Goal: Complete application form: Complete application form

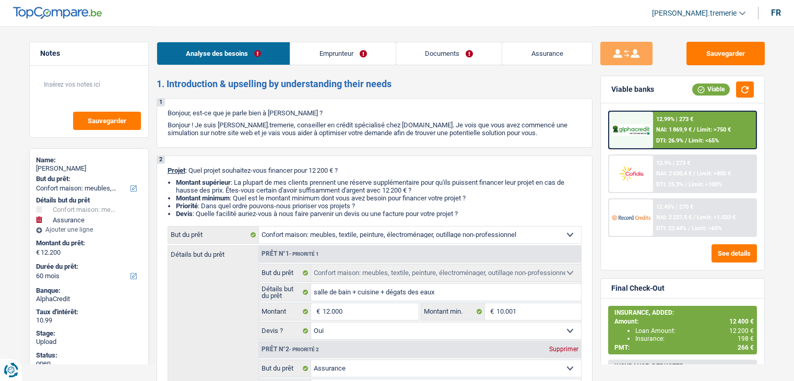
select select "household"
select select "insurance"
select select "60"
select select "household"
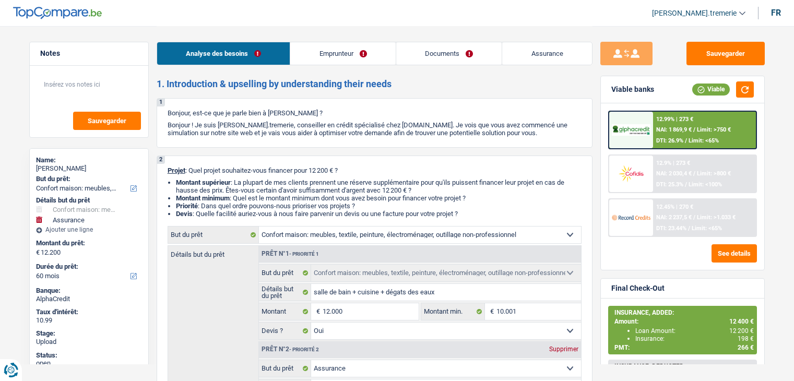
select select "household"
select select "yes"
select select "insurance"
select select "60"
select select "privateEmployee"
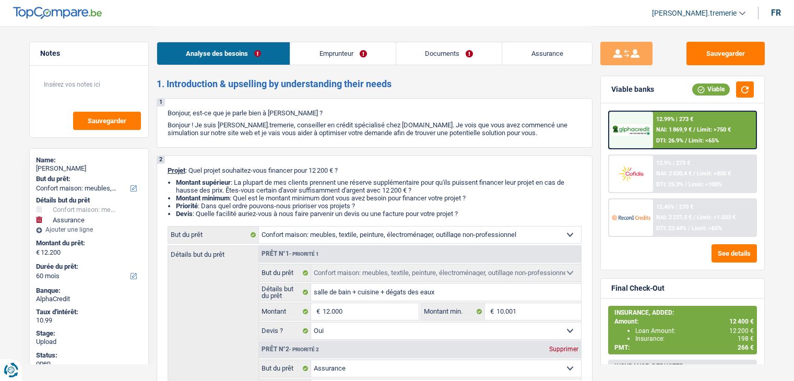
select select "netSalary"
select select "mealVouchers"
select select "ownerWithMortgage"
select select "mortgage"
select select "240"
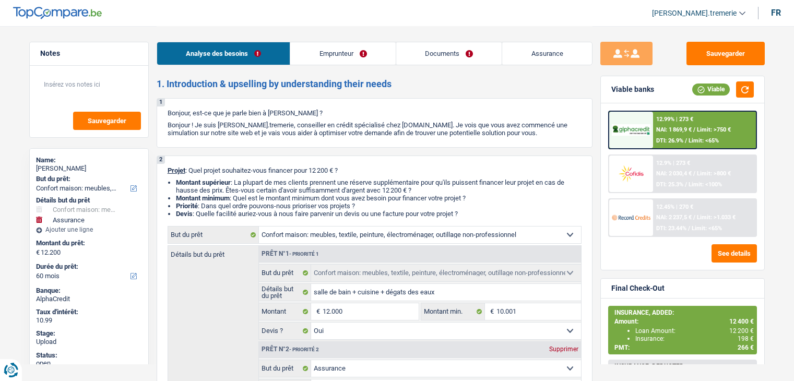
select select "cardOrCredit"
select select "household"
select select "yes"
select select "insurance"
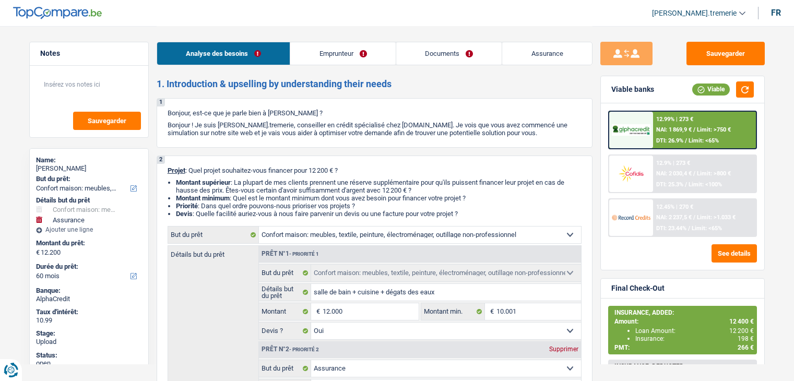
select select "60"
click at [691, 140] on span "Limit: <65%" at bounding box center [703, 140] width 30 height 7
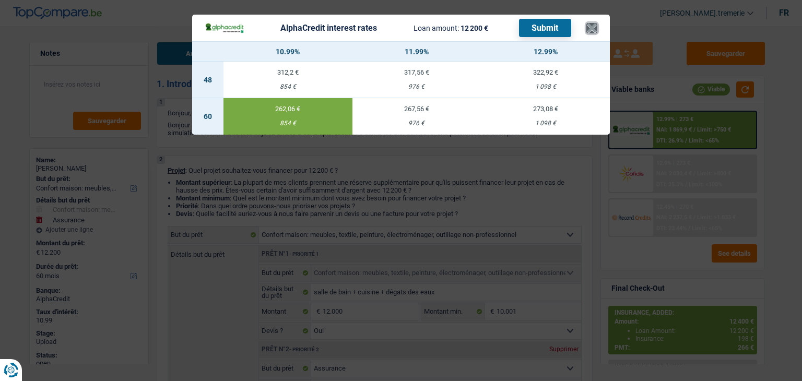
click at [589, 23] on button "×" at bounding box center [591, 28] width 11 height 10
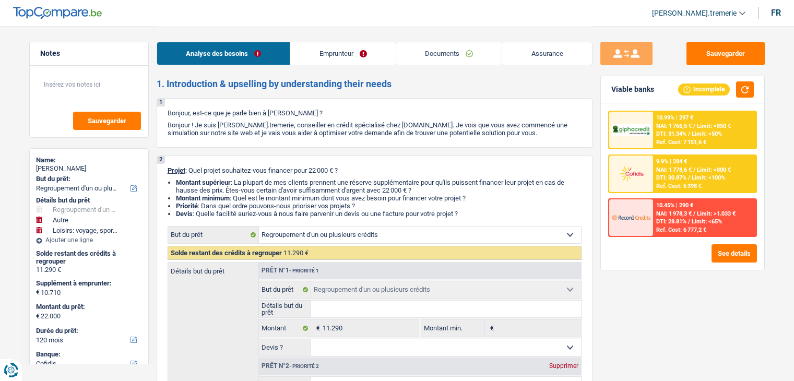
select select "refinancing"
select select "other"
select select "hobbies"
select select "120"
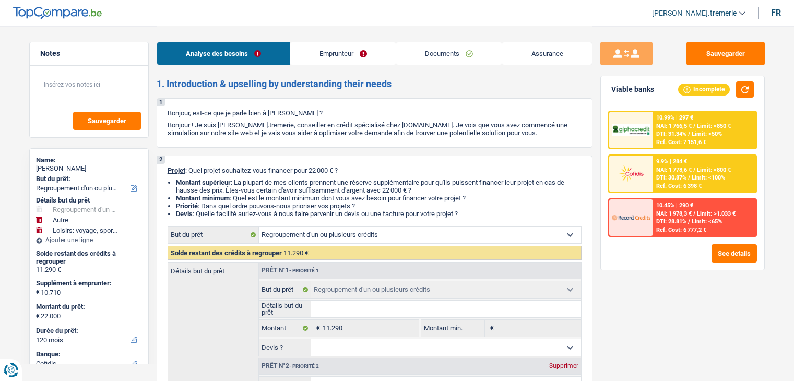
select select "cofidis"
select select "refinancing"
select select "other"
select select "hobbies"
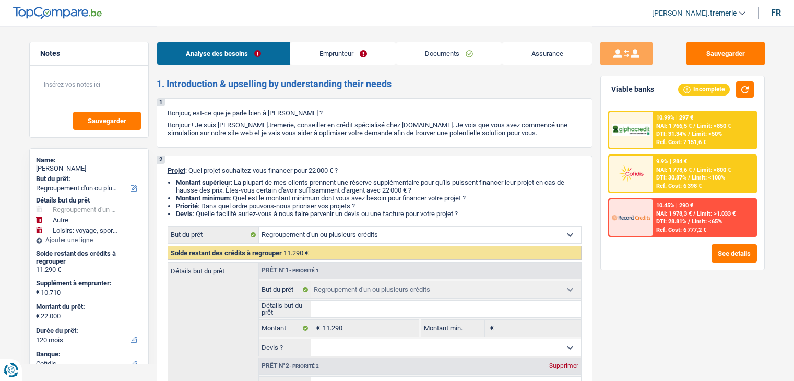
select select "120"
select select "worker"
select select "netSalary"
select select "rents"
select select "personalLoan"
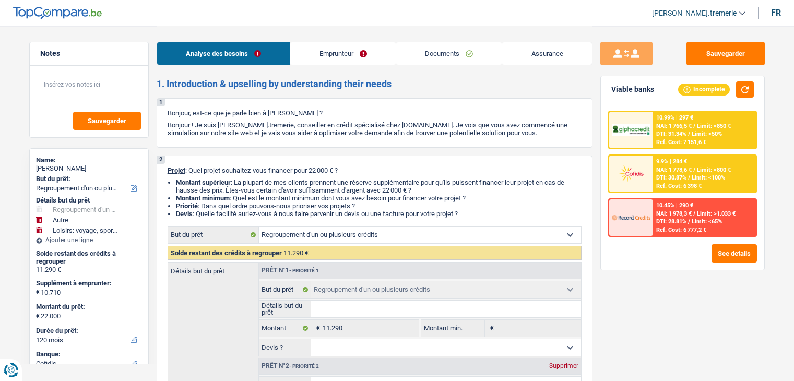
select select "homeFurnishingOrRelocation"
select select "84"
select select "refinancing"
select select "other"
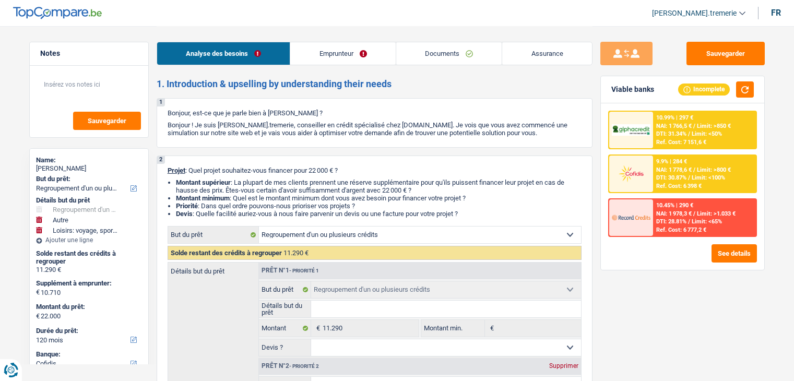
select select "hobbies"
select select "120"
click at [731, 253] on button "See details" at bounding box center [733, 253] width 45 height 18
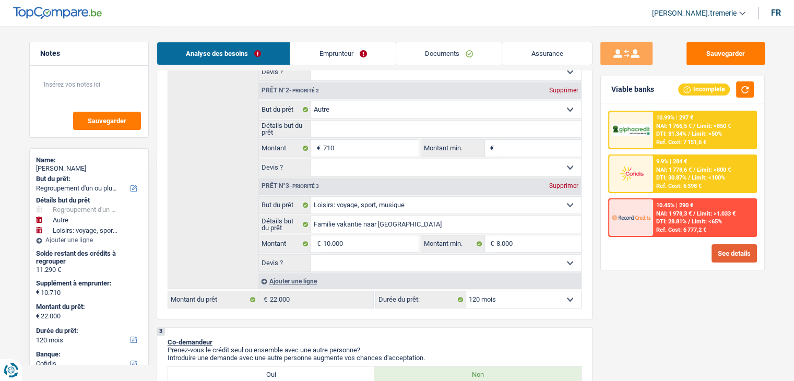
scroll to position [292, 0]
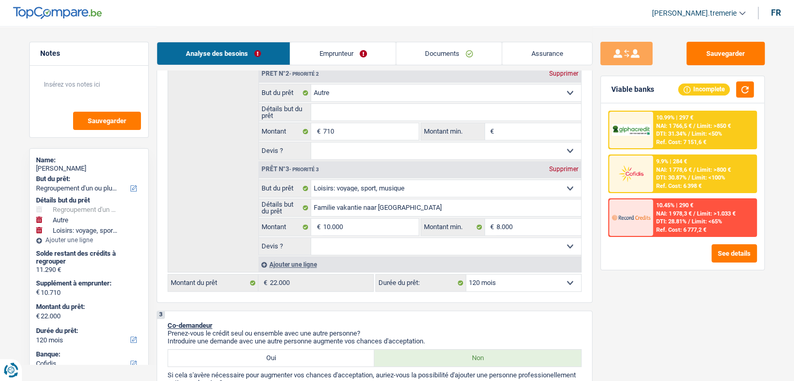
click at [526, 282] on select "12 mois 18 mois 24 mois 30 mois 36 mois 42 mois 48 mois 60 mois 72 mois 84 mois…" at bounding box center [523, 283] width 115 height 17
select select "84"
click at [466, 275] on select "12 mois 18 mois 24 mois 30 mois 36 mois 42 mois 48 mois 60 mois 72 mois 84 mois…" at bounding box center [523, 283] width 115 height 17
select select "84"
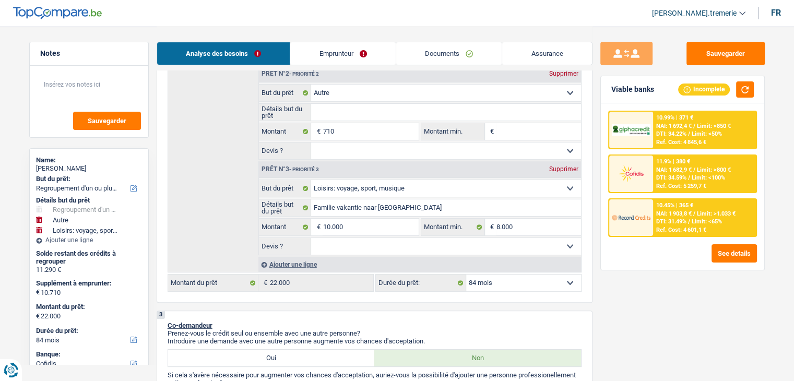
click at [685, 224] on div "10.45% | 365 € NAI: 1 903,8 € / Limit: >1.033 € DTI: 31.49% / Limit: <65% Ref. …" at bounding box center [704, 217] width 103 height 37
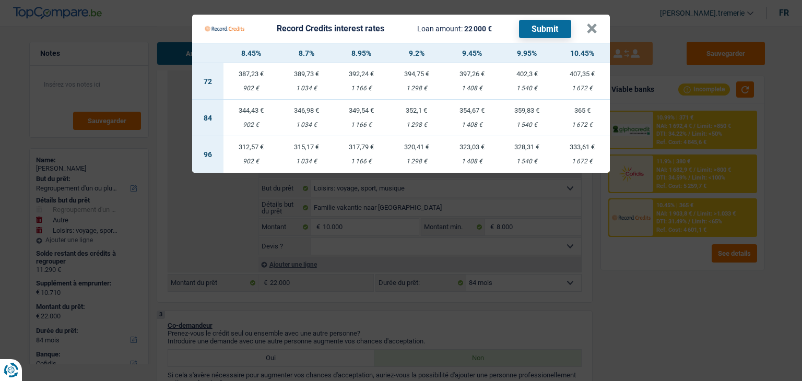
click at [581, 111] on div "365 €" at bounding box center [581, 110] width 55 height 7
select select "record credits"
type input "10,45"
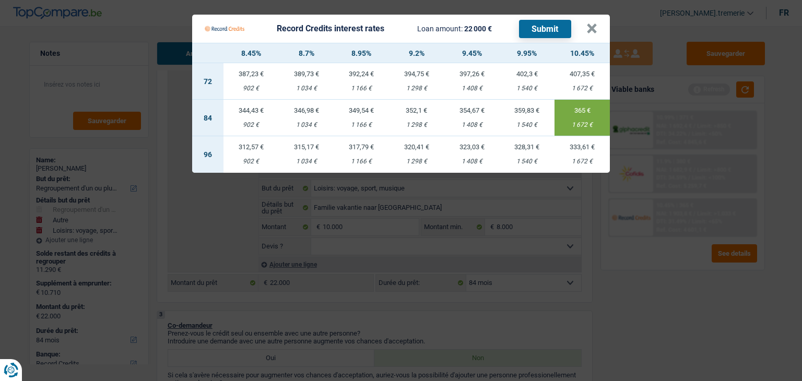
click at [558, 32] on button "Submit" at bounding box center [545, 29] width 52 height 18
click at [588, 27] on button "×" at bounding box center [591, 28] width 11 height 10
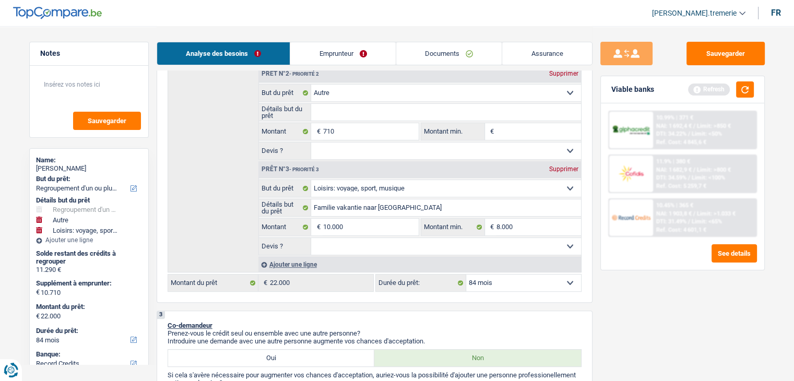
click at [503, 17] on header "[PERSON_NAME].tremerie ADMIN CA SA SO Se déconnecter fr" at bounding box center [397, 13] width 794 height 27
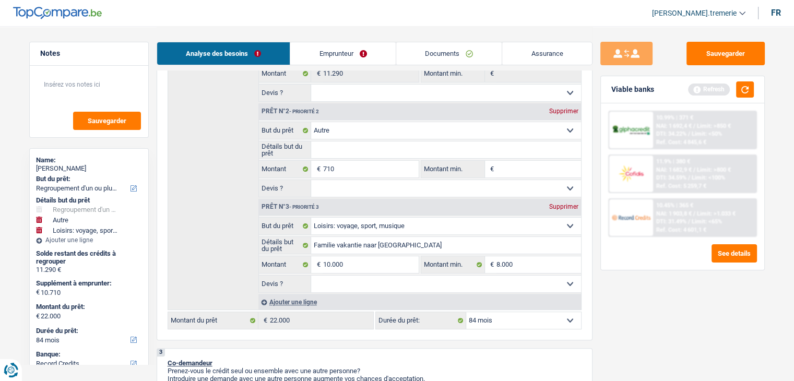
scroll to position [0, 0]
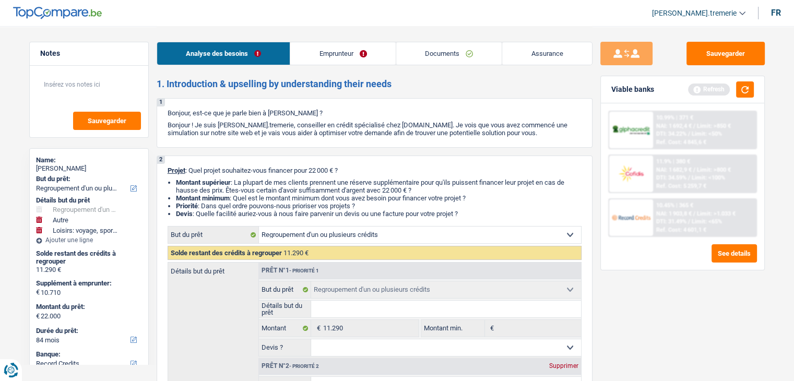
click at [347, 49] on link "Emprunteur" at bounding box center [342, 53] width 105 height 22
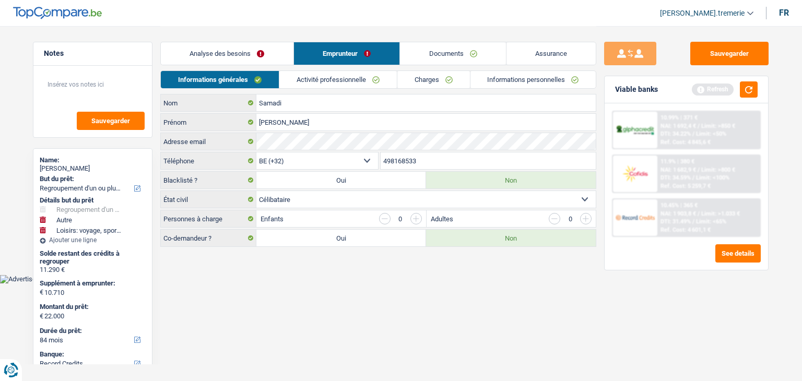
click at [503, 81] on link "Informations personnelles" at bounding box center [533, 79] width 126 height 17
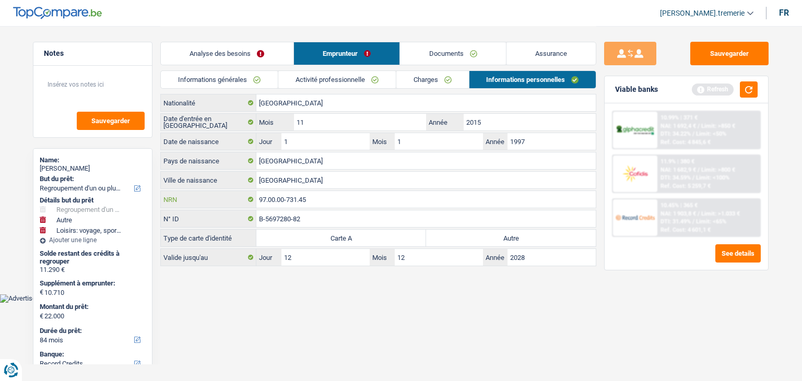
drag, startPoint x: 269, startPoint y: 194, endPoint x: 205, endPoint y: 185, distance: 64.8
click at [205, 185] on div "Afghanistan Nationalité Date d'entrée en [GEOGRAPHIC_DATA] 11 Mois / 2015 Année…" at bounding box center [378, 180] width 436 height 172
click at [252, 71] on link "Informations générales" at bounding box center [219, 79] width 117 height 17
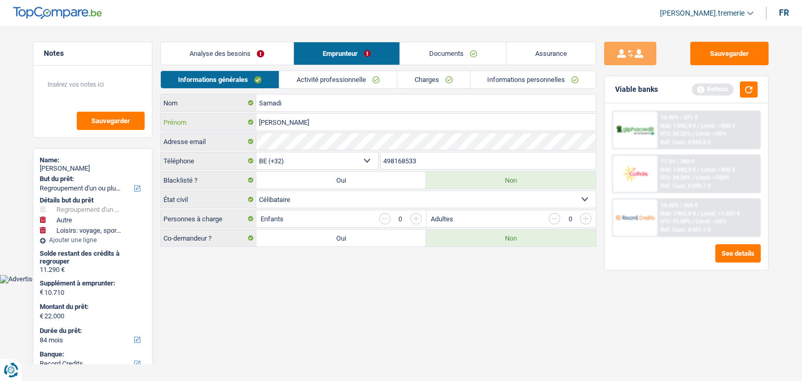
click at [272, 122] on input "[PERSON_NAME]" at bounding box center [425, 122] width 339 height 17
click at [535, 78] on link "Informations personnelles" at bounding box center [533, 79] width 126 height 17
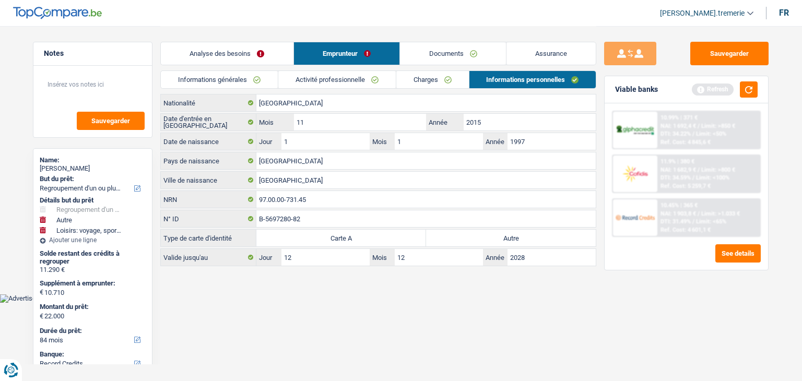
click at [451, 43] on link "Documents" at bounding box center [453, 53] width 106 height 22
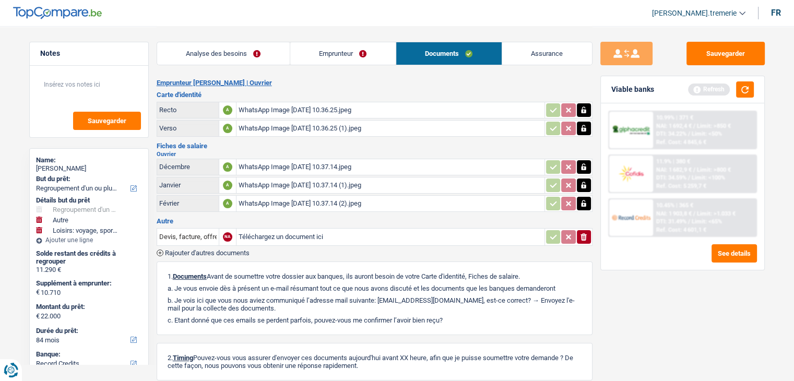
click at [301, 107] on div "WhatsApp Image [DATE] 10.36.25.jpeg" at bounding box center [390, 110] width 304 height 16
click at [334, 58] on link "Emprunteur" at bounding box center [342, 53] width 105 height 22
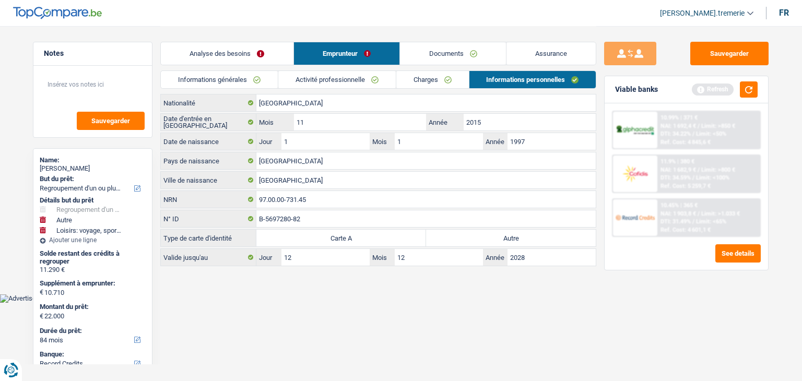
click at [431, 77] on link "Charges" at bounding box center [432, 79] width 73 height 17
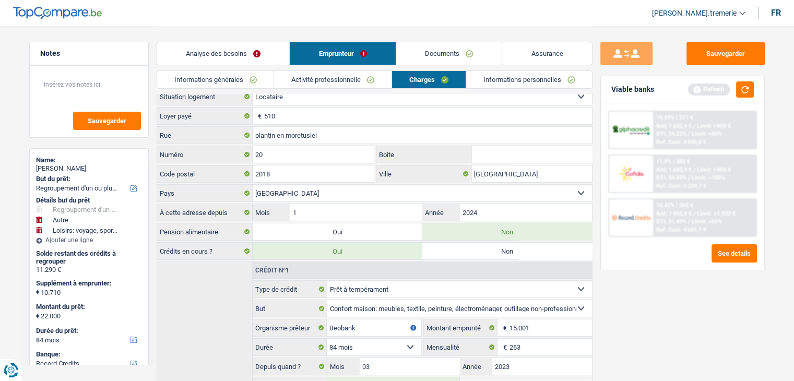
scroll to position [6, 0]
drag, startPoint x: 331, startPoint y: 137, endPoint x: 223, endPoint y: 144, distance: 108.3
click at [223, 144] on div "plantin en moretuslei Rue 20 Numéro Boite 2018 Code postal [GEOGRAPHIC_DATA] Vi…" at bounding box center [375, 164] width 436 height 76
click at [241, 74] on link "Informations générales" at bounding box center [215, 79] width 117 height 17
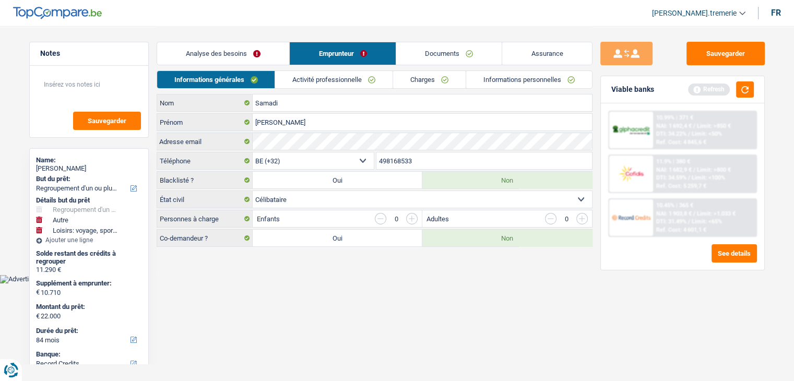
scroll to position [0, 0]
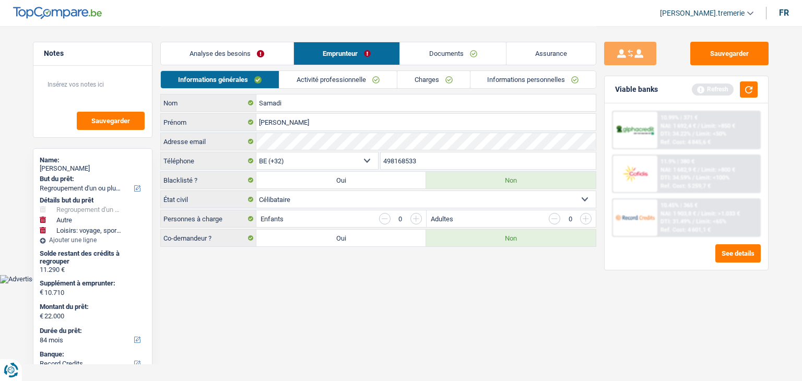
click at [401, 159] on input "498168533" at bounding box center [488, 160] width 216 height 17
click at [296, 82] on link "Activité professionnelle" at bounding box center [337, 79] width 117 height 17
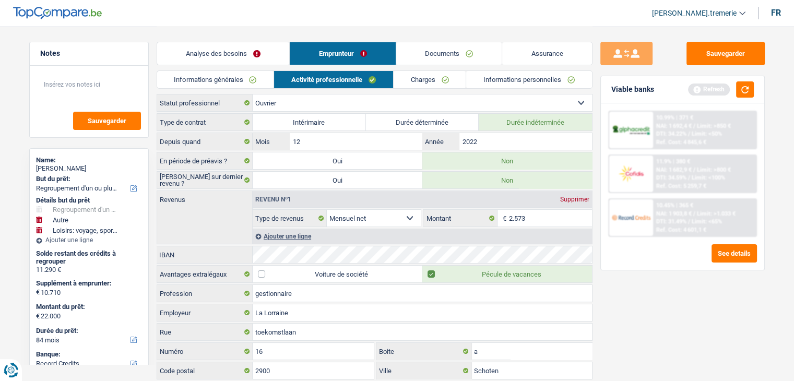
click at [483, 55] on link "Documents" at bounding box center [449, 53] width 106 height 22
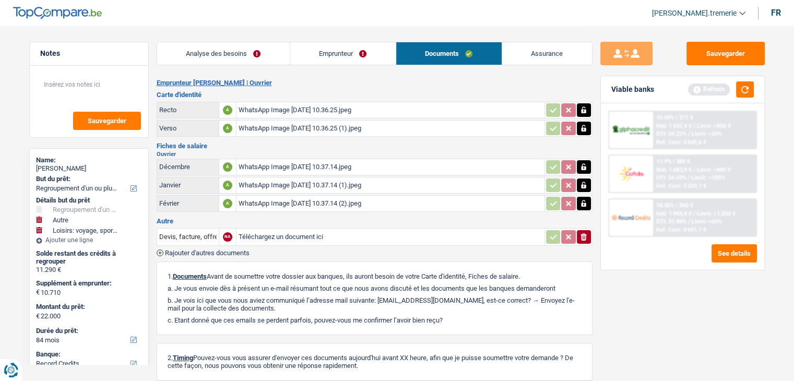
click at [313, 166] on div "WhatsApp Image [DATE] 10.37.14.jpeg" at bounding box center [390, 167] width 304 height 16
click at [317, 55] on link "Emprunteur" at bounding box center [342, 53] width 105 height 22
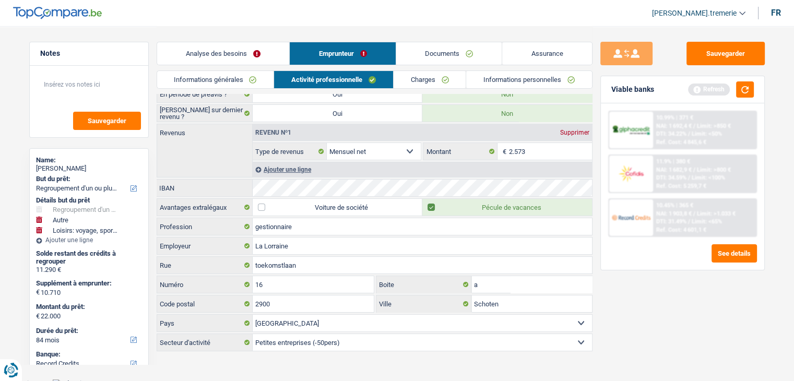
scroll to position [69, 0]
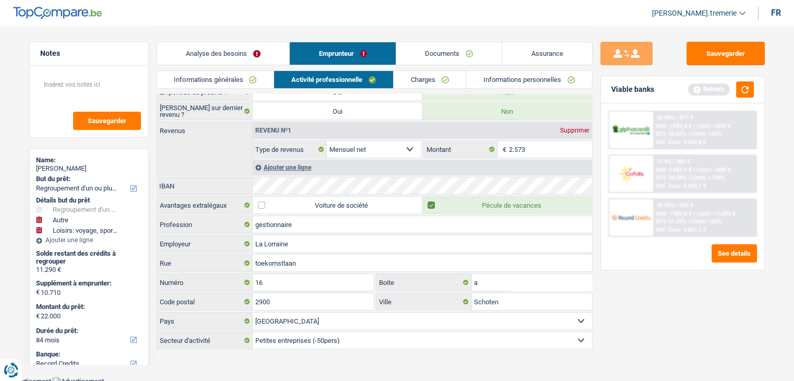
click at [425, 80] on link "Charges" at bounding box center [429, 79] width 73 height 17
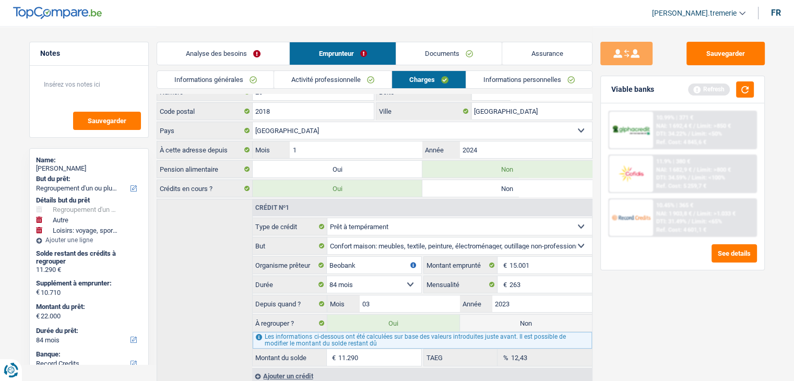
scroll to position [0, 0]
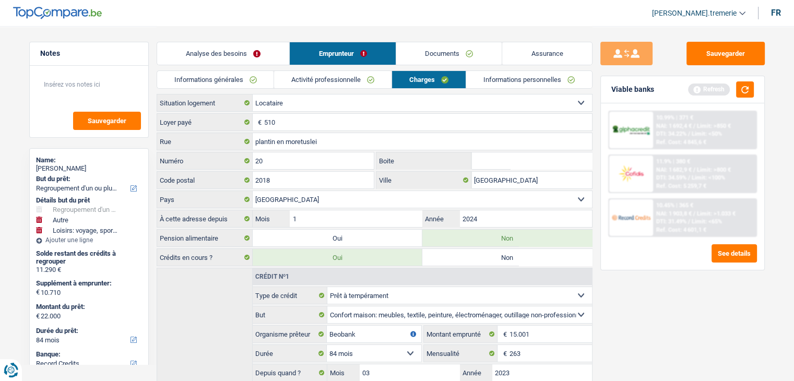
click at [231, 76] on link "Informations générales" at bounding box center [215, 79] width 117 height 17
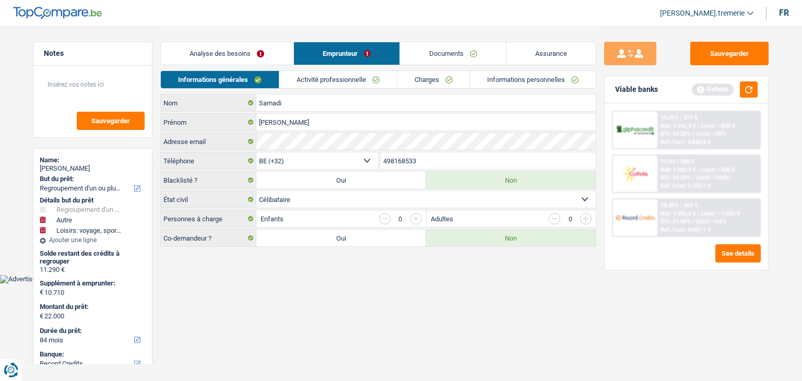
click at [428, 85] on link "Charges" at bounding box center [433, 79] width 73 height 17
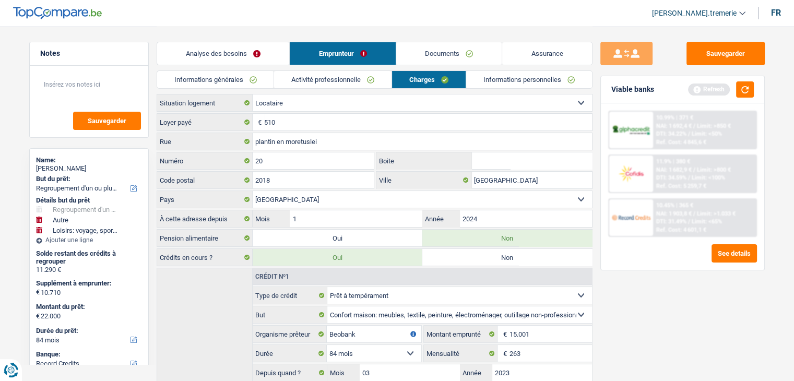
scroll to position [104, 0]
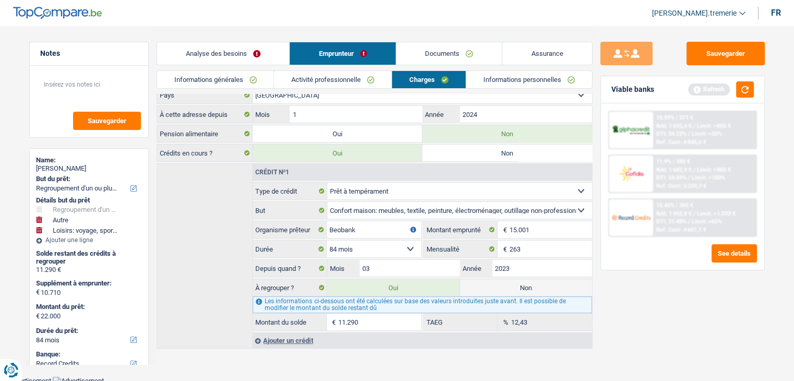
click at [497, 85] on link "Informations personnelles" at bounding box center [529, 79] width 126 height 17
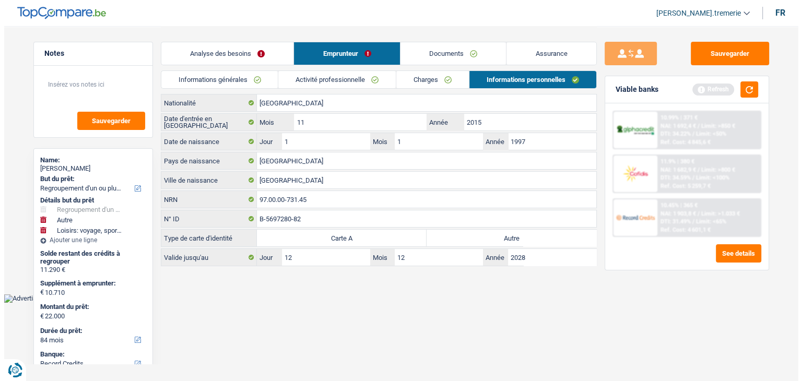
scroll to position [0, 0]
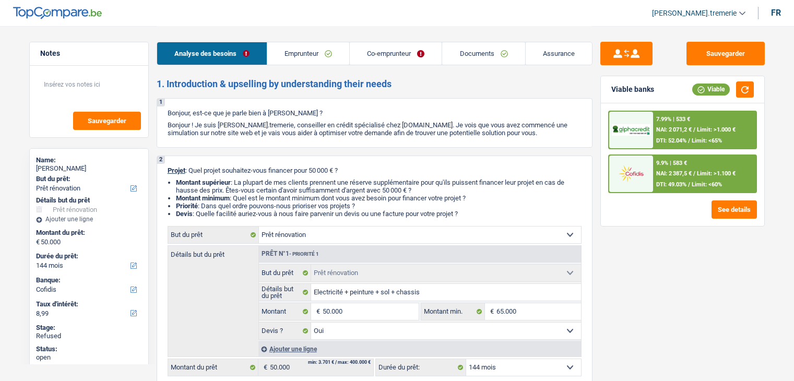
select select "renovation"
select select "144"
select select "cofidis"
select select "renovation"
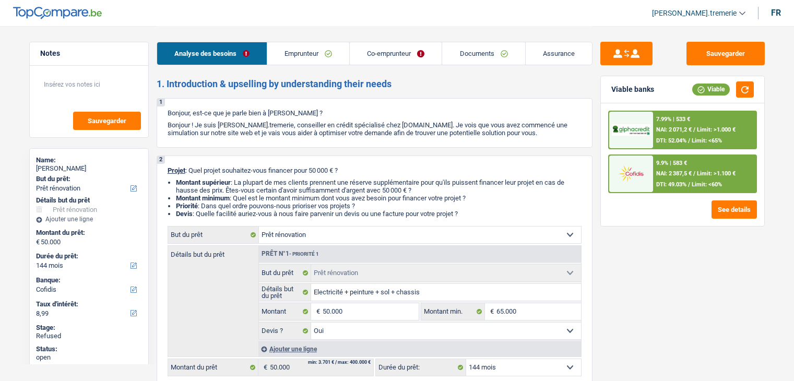
select select "renovation"
select select "yes"
select select "144"
select select "mutuality"
select select "independent"
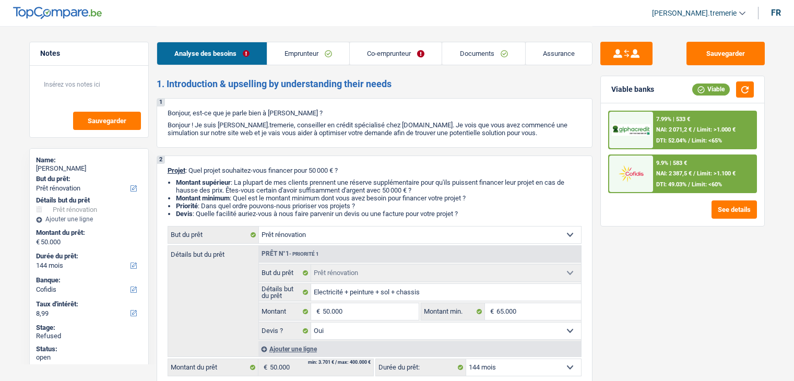
select select "familyAllowances"
select select "mutualityIndemnity"
select select "netSalary"
select select "ownerWithMortgage"
select select "mortgage"
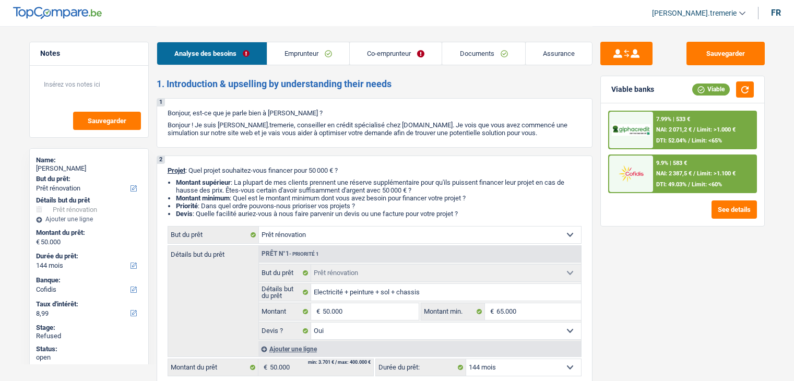
select select "300"
select select "renovationLoan"
select select "60"
select select "personalLoan"
select select "familyEvent"
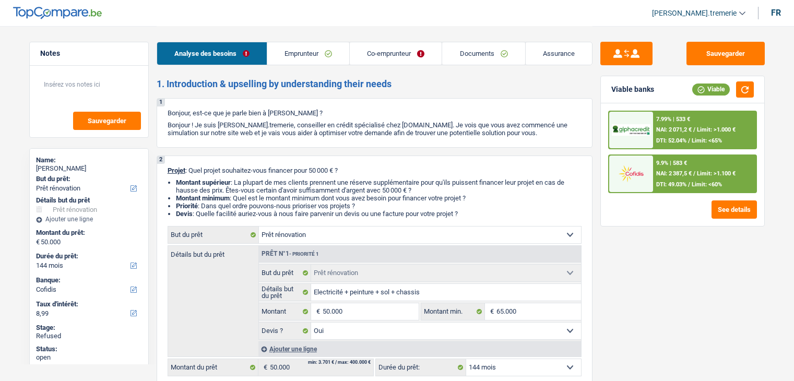
select select "60"
select select "renovation"
select select "yes"
select select "144"
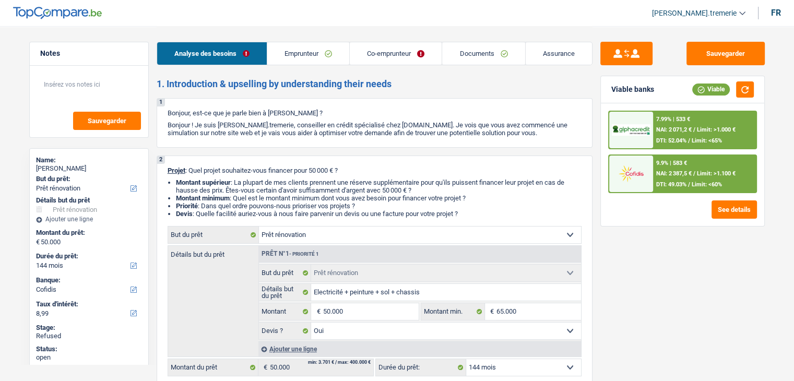
click at [313, 55] on link "Emprunteur" at bounding box center [308, 53] width 82 height 22
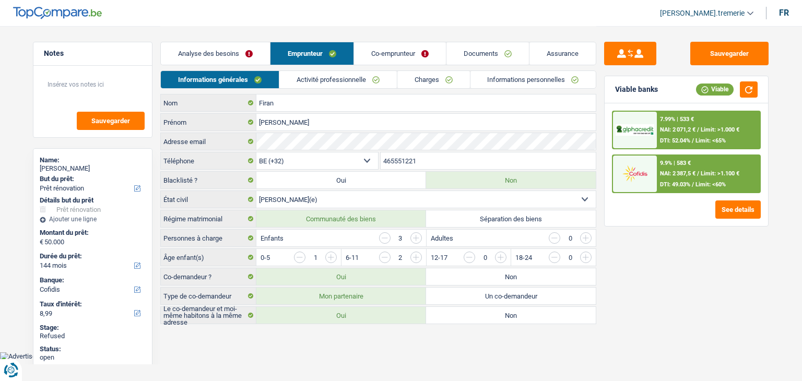
click at [551, 82] on link "Informations personnelles" at bounding box center [533, 79] width 126 height 17
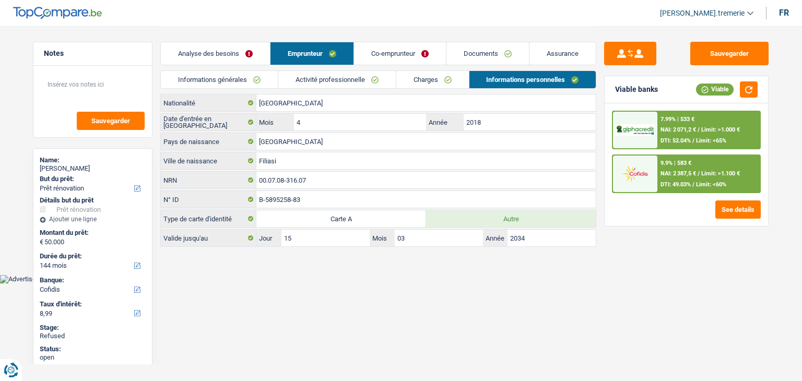
click at [403, 57] on link "Co-emprunteur" at bounding box center [400, 53] width 92 height 22
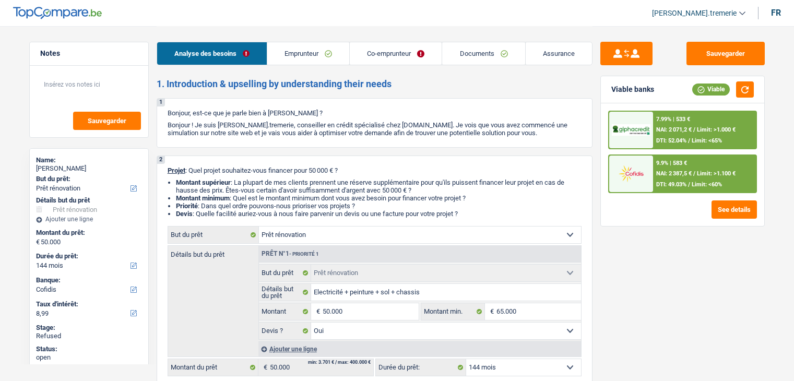
select select "renovation"
select select "144"
select select "cofidis"
select select "renovation"
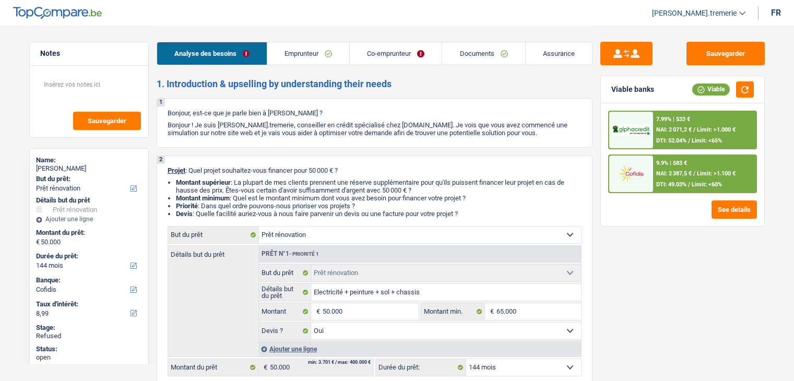
select select "renovation"
select select "yes"
select select "144"
select select "mutuality"
select select "independent"
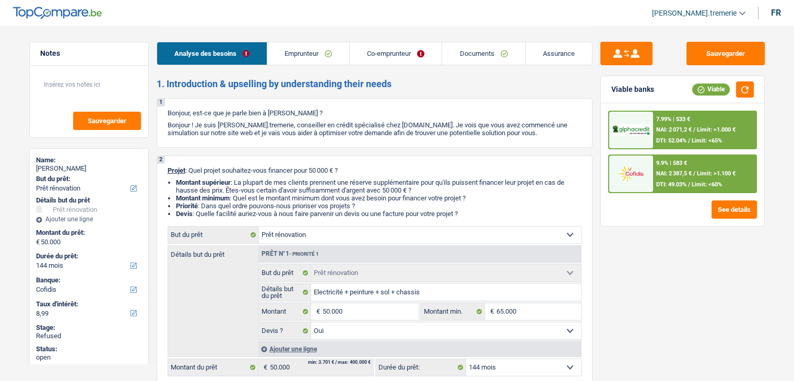
select select "familyAllowances"
select select "mutualityIndemnity"
select select "netSalary"
select select "ownerWithMortgage"
select select "mortgage"
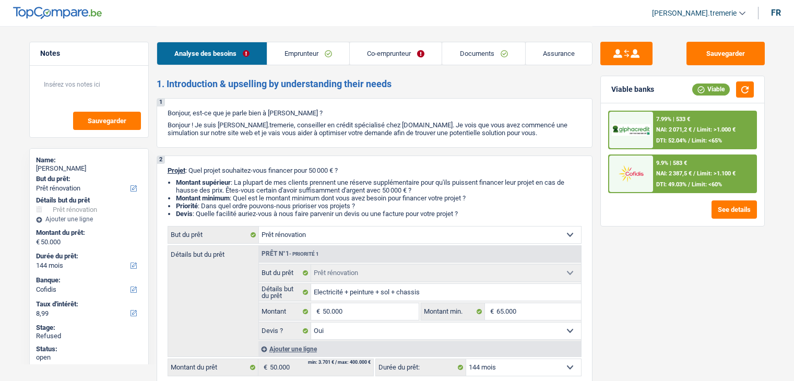
select select "300"
select select "renovationLoan"
select select "60"
select select "personalLoan"
select select "familyEvent"
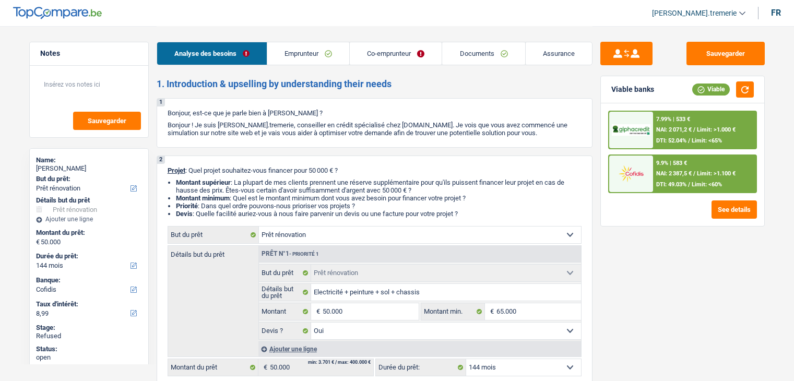
select select "60"
select select "renovation"
select select "yes"
select select "144"
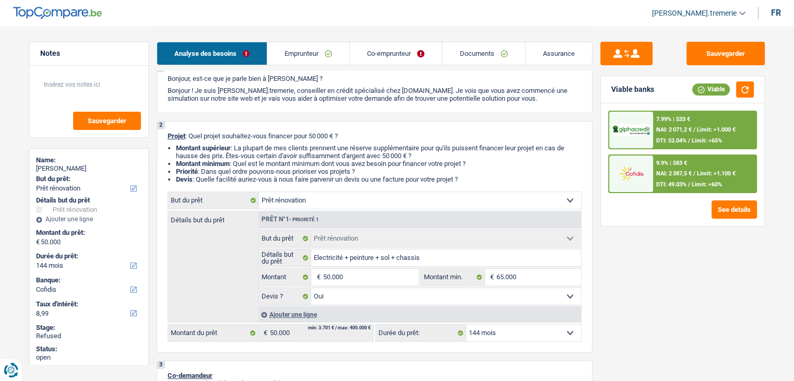
scroll to position [33, 0]
click at [464, 51] on link "Documents" at bounding box center [483, 53] width 82 height 22
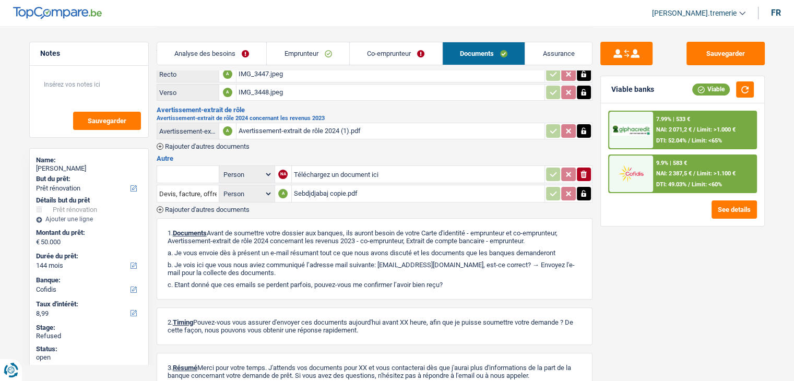
scroll to position [205, 0]
click at [326, 187] on div "Sebdjdjabaj copie.pdf" at bounding box center [418, 193] width 248 height 16
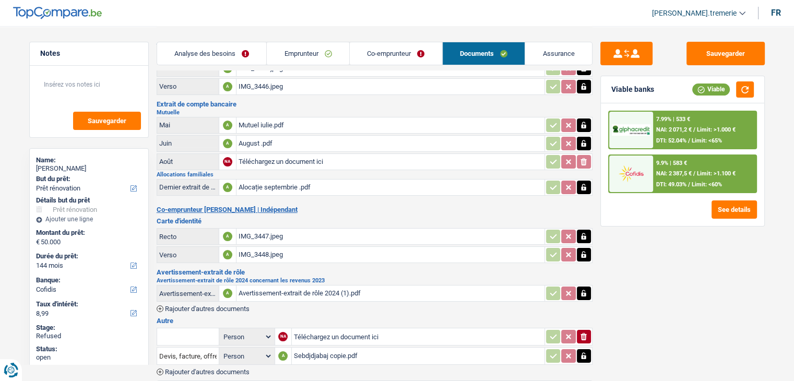
scroll to position [0, 0]
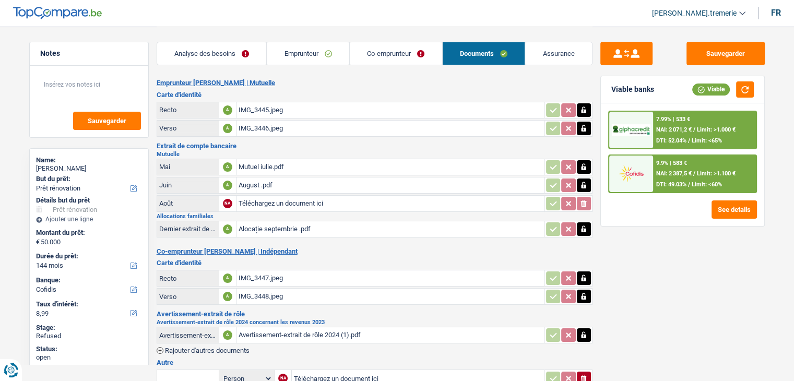
click at [714, 174] on span "Limit: >1.100 €" at bounding box center [716, 173] width 39 height 7
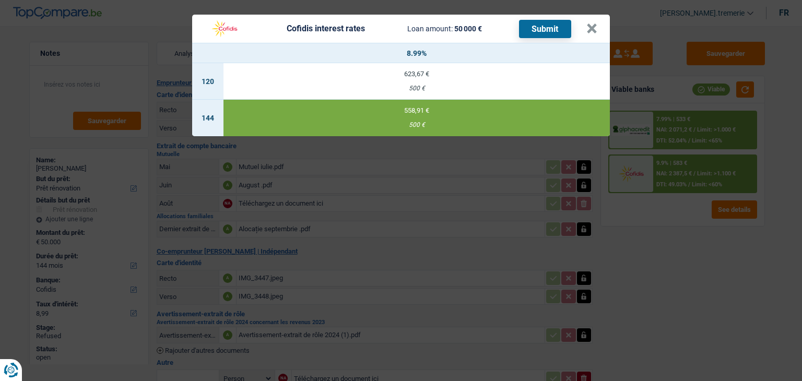
click at [539, 23] on button "Submit" at bounding box center [545, 29] width 52 height 18
click at [591, 29] on button "×" at bounding box center [591, 28] width 11 height 10
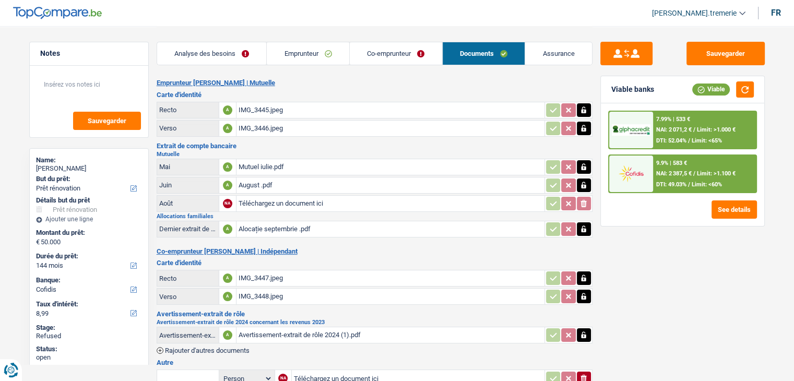
scroll to position [267, 0]
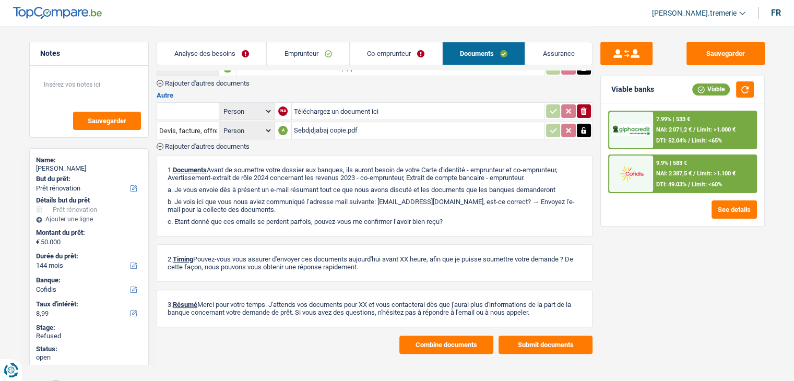
click at [532, 336] on button "Submit documents" at bounding box center [545, 345] width 94 height 18
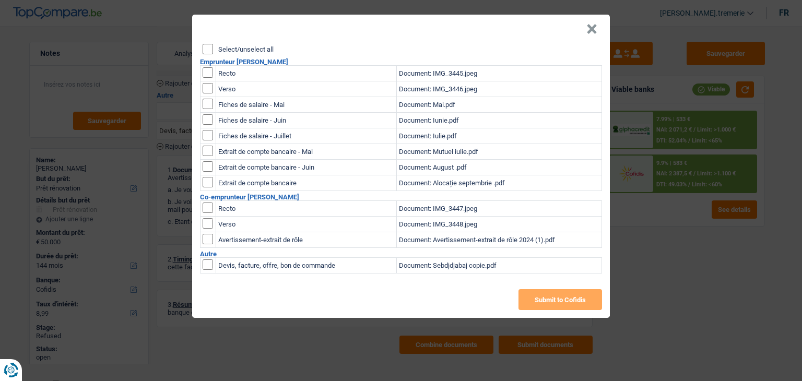
click at [207, 47] on input "Select/unselect all" at bounding box center [207, 49] width 10 height 10
checkbox input "true"
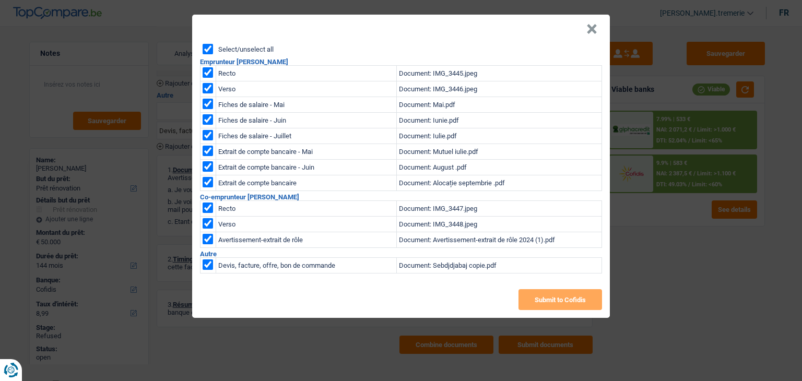
checkbox input "true"
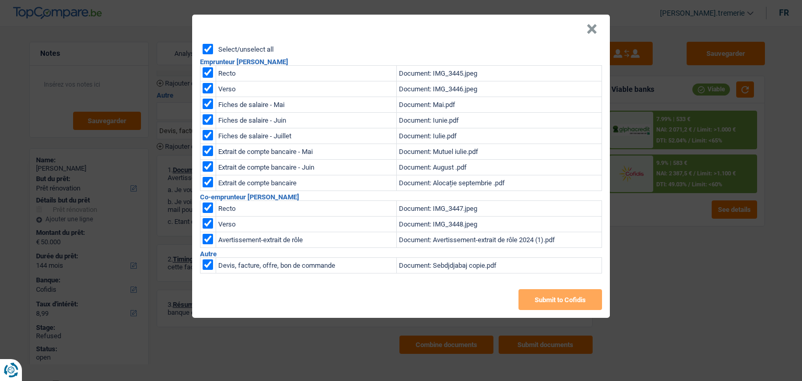
checkbox input "true"
click at [546, 303] on button "Submit to Cofidis" at bounding box center [559, 299] width 83 height 21
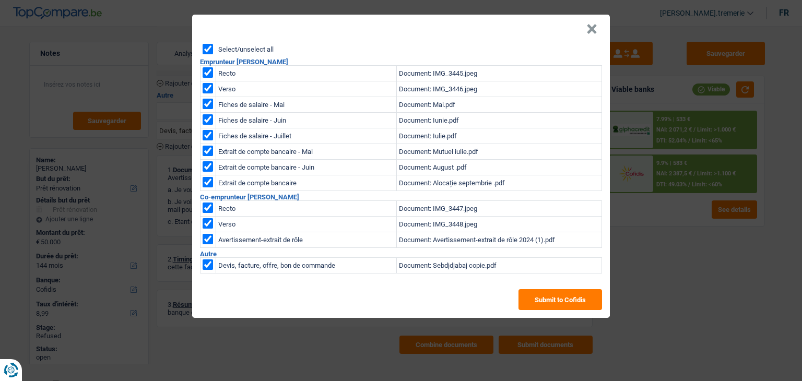
click at [589, 26] on button "×" at bounding box center [591, 29] width 11 height 10
